Goal: Information Seeking & Learning: Learn about a topic

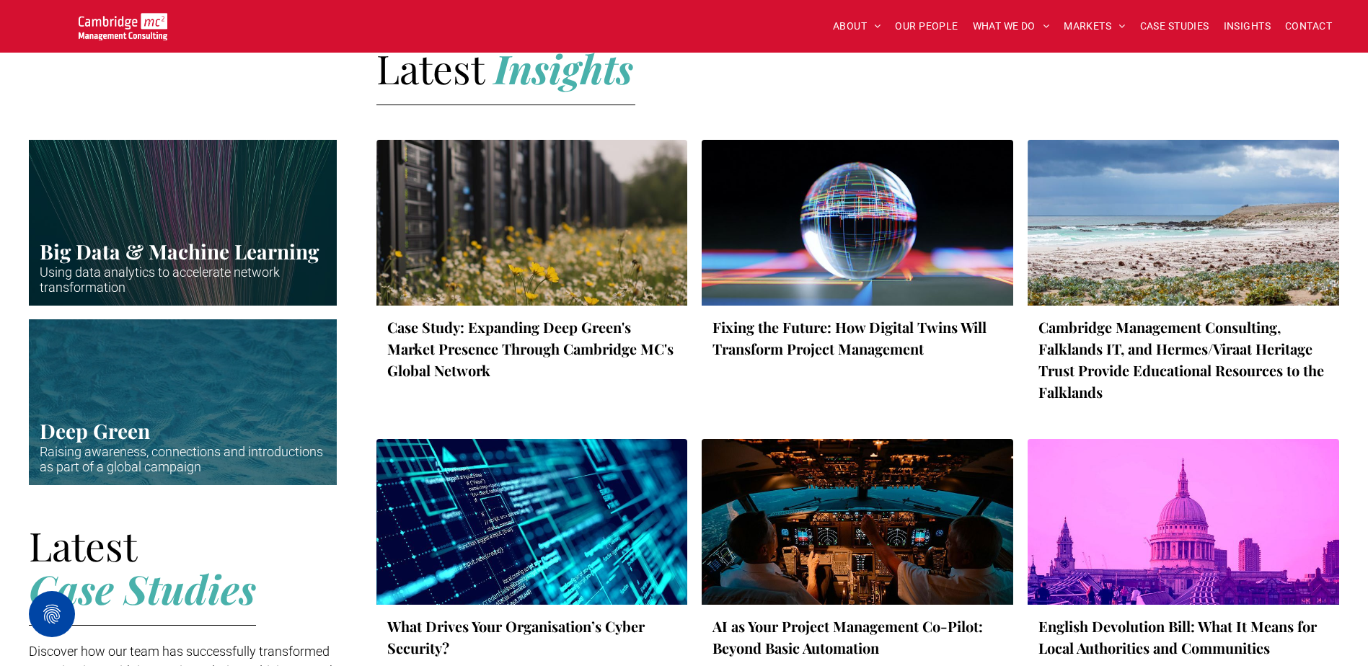
scroll to position [2091, 0]
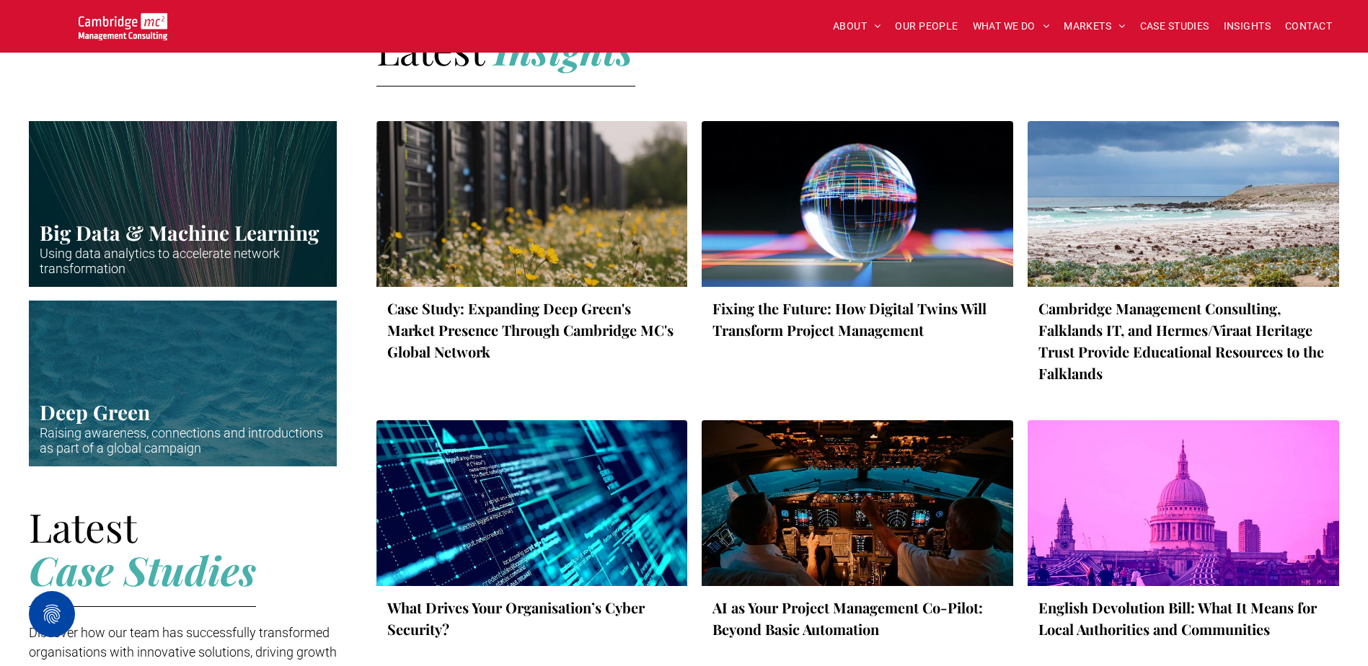
click at [1178, 321] on link "Cambridge Management Consulting, Falklands IT, and Hermes/Viraat Heritage Trust…" at bounding box center [1183, 341] width 290 height 87
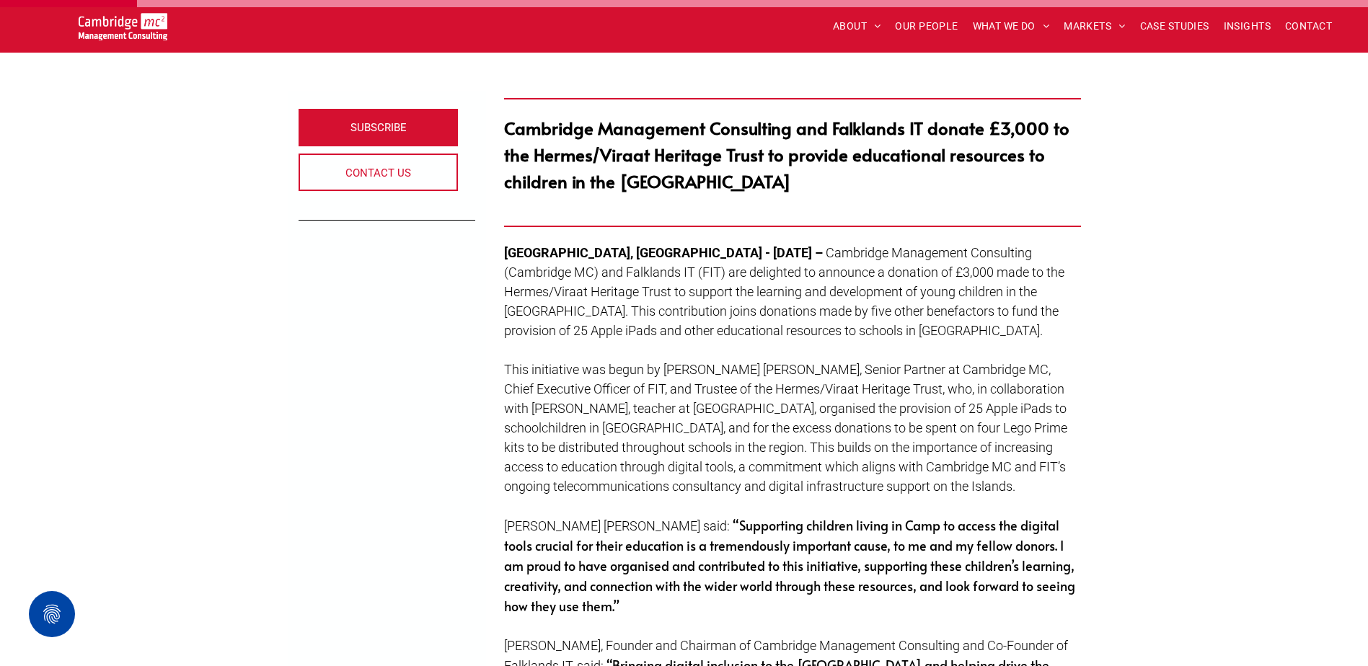
scroll to position [434, 0]
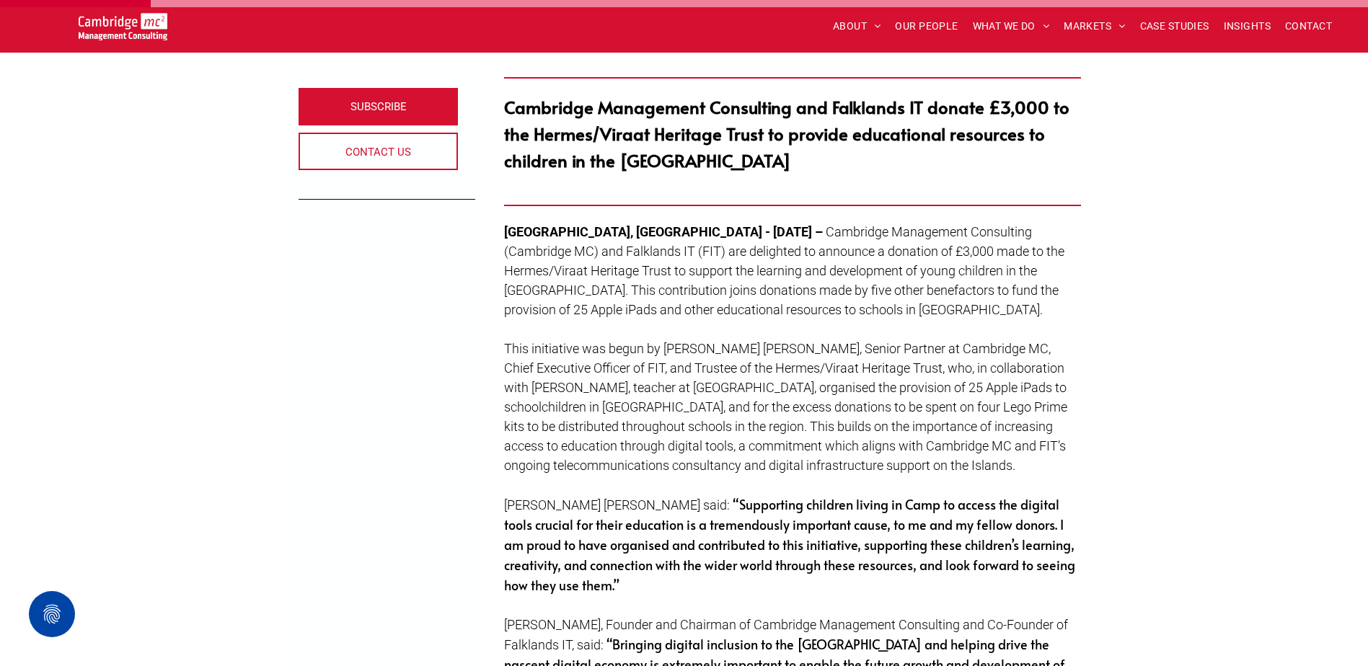
drag, startPoint x: 1288, startPoint y: 0, endPoint x: 1265, endPoint y: 152, distance: 153.9
